Goal: Information Seeking & Learning: Learn about a topic

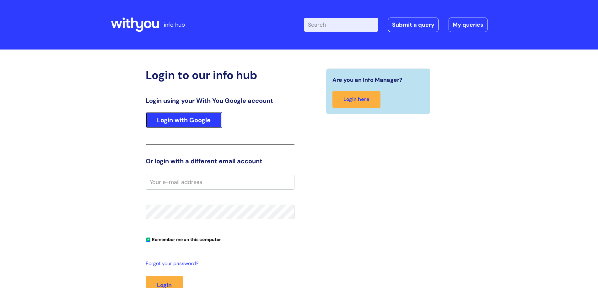
click at [203, 126] on link "Login with Google" at bounding box center [184, 120] width 76 height 16
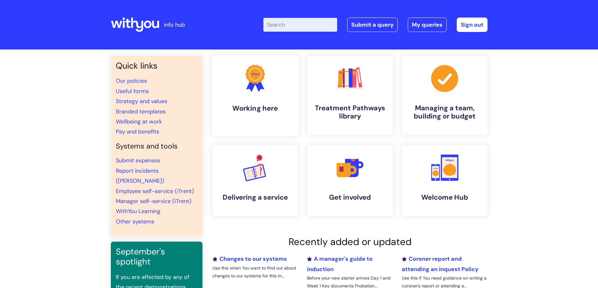
click at [256, 91] on icon ".cls-1{fill:#f89b22;}.cls-1,.cls-2,.cls-3{stroke-width:0px;}.cls-2{fill:#2d3cff…" at bounding box center [254, 78] width 31 height 31
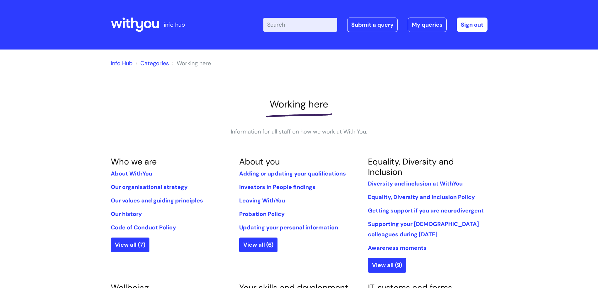
click at [151, 62] on link "Categories" at bounding box center [154, 64] width 29 height 8
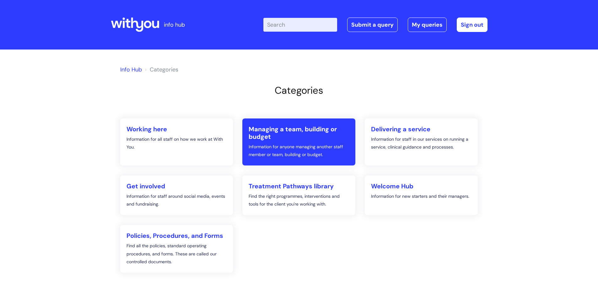
click at [288, 132] on h2 "Managing a team, building or budget" at bounding box center [299, 133] width 100 height 15
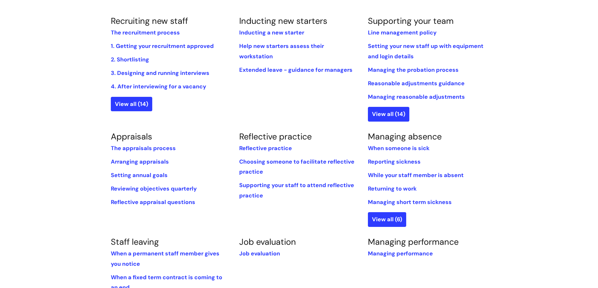
scroll to position [152, 0]
click at [141, 135] on link "Appraisals" at bounding box center [131, 136] width 41 height 11
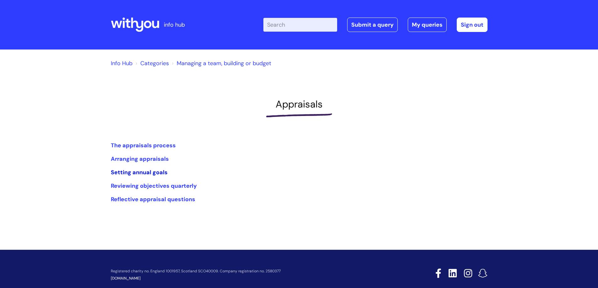
click at [147, 173] on link "Setting annual goals" at bounding box center [139, 173] width 57 height 8
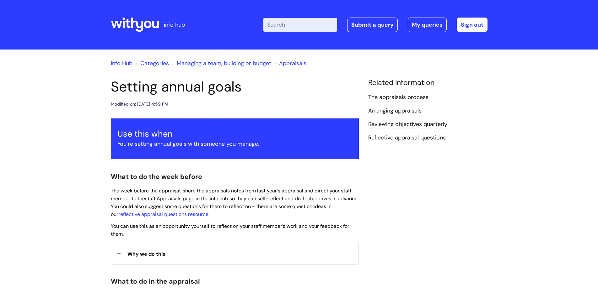
scroll to position [48, 0]
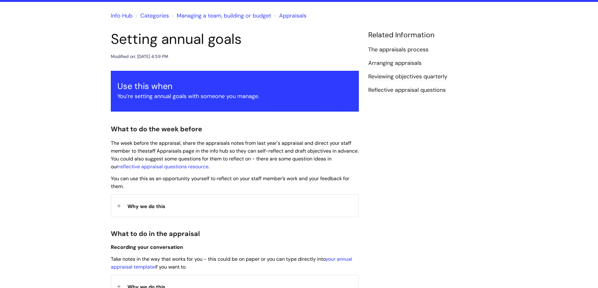
click at [121, 207] on div "Why we do this" at bounding box center [234, 206] width 247 height 22
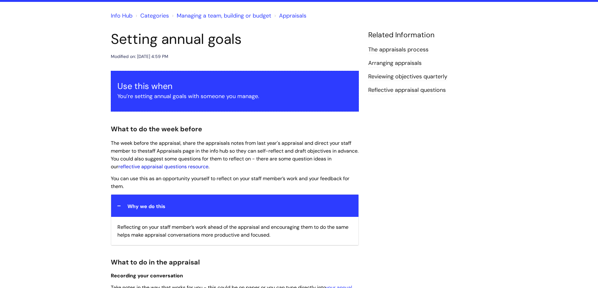
click at [195, 166] on link "reflective appraisal questions resource" at bounding box center [163, 167] width 90 height 7
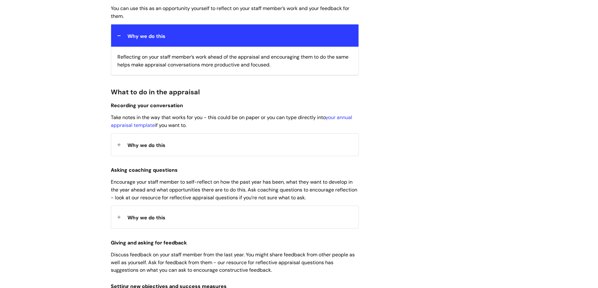
scroll to position [218, 0]
click at [157, 147] on span "Why we do this" at bounding box center [146, 145] width 38 height 7
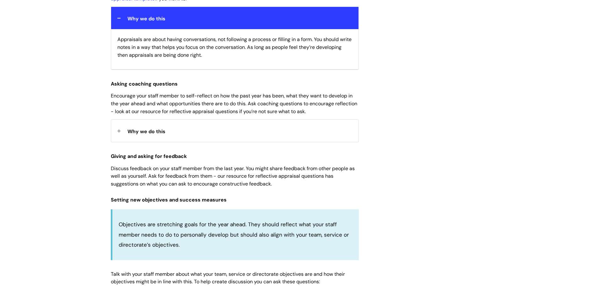
scroll to position [345, 0]
click at [118, 128] on div "Why we do this" at bounding box center [234, 131] width 247 height 22
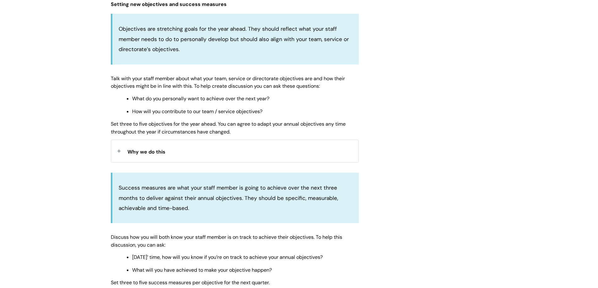
scroll to position [574, 0]
